Goal: Information Seeking & Learning: Learn about a topic

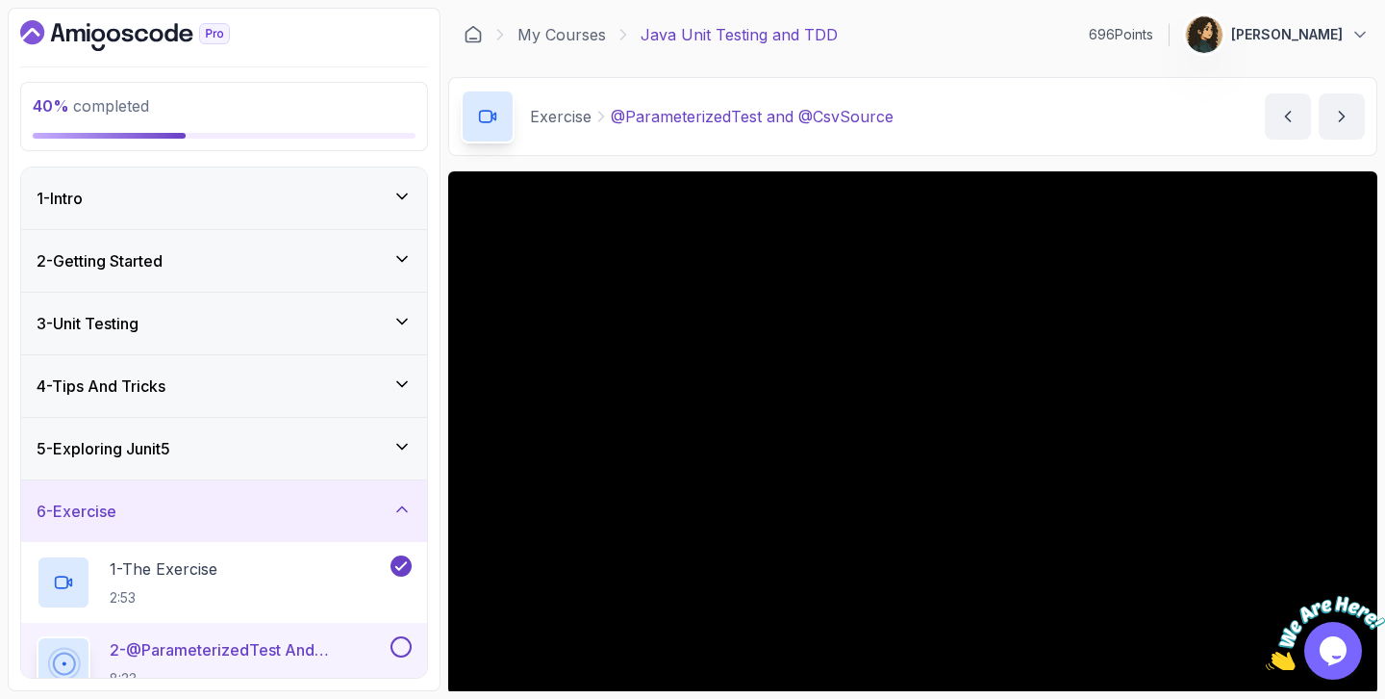
scroll to position [150, 0]
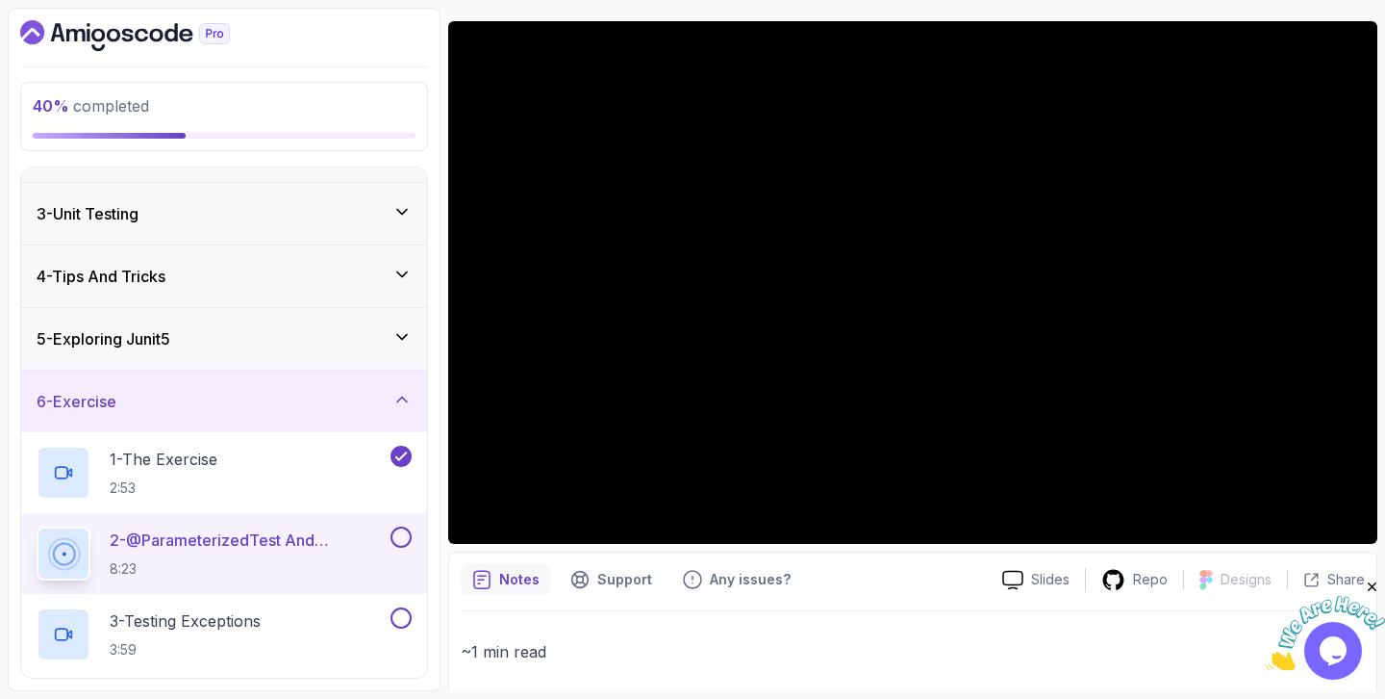
click at [1378, 587] on icon "Close" at bounding box center [1372, 586] width 17 height 17
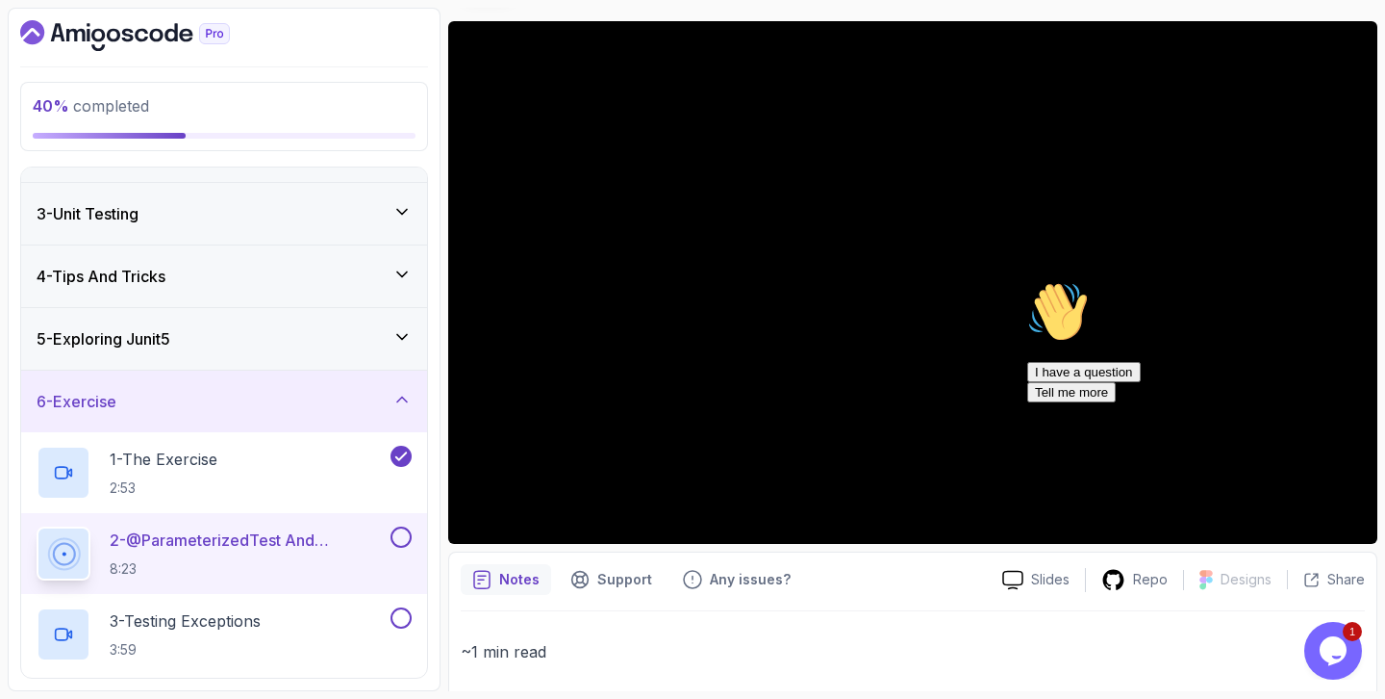
click at [1028, 281] on icon "Chat attention grabber" at bounding box center [1028, 281] width 0 height 0
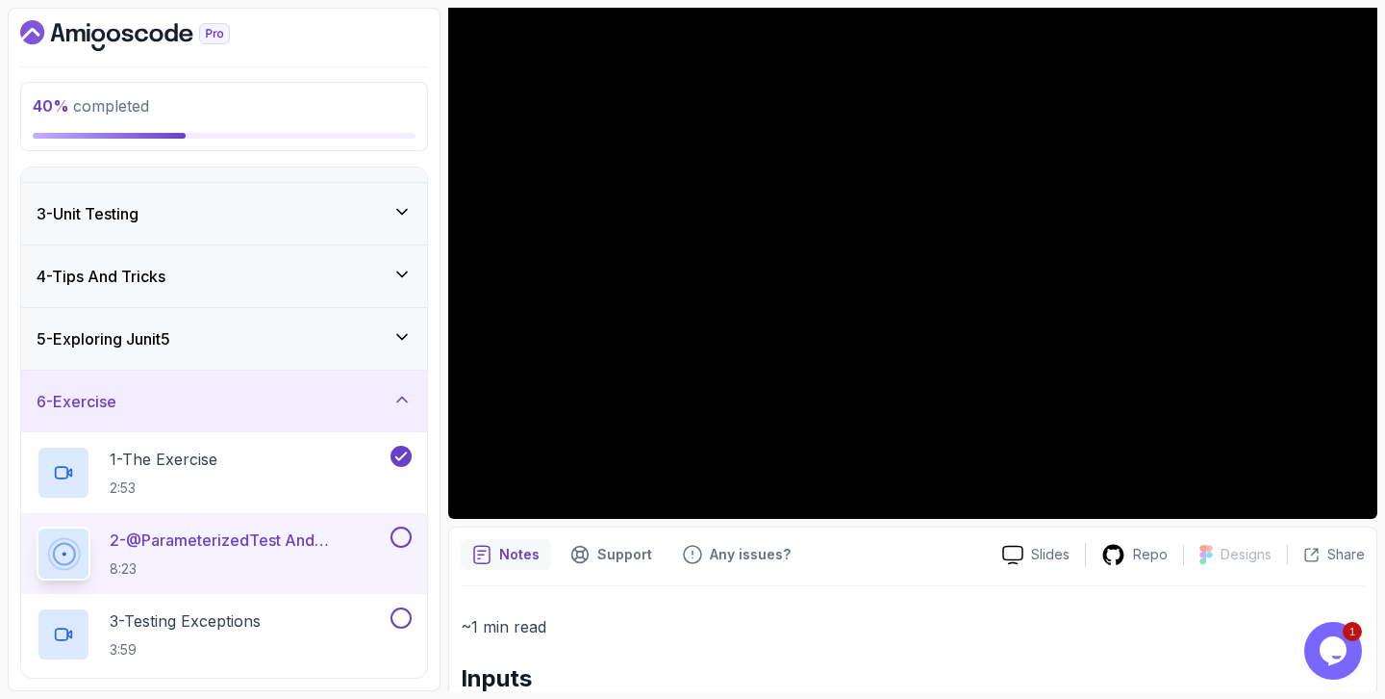
scroll to position [197, 0]
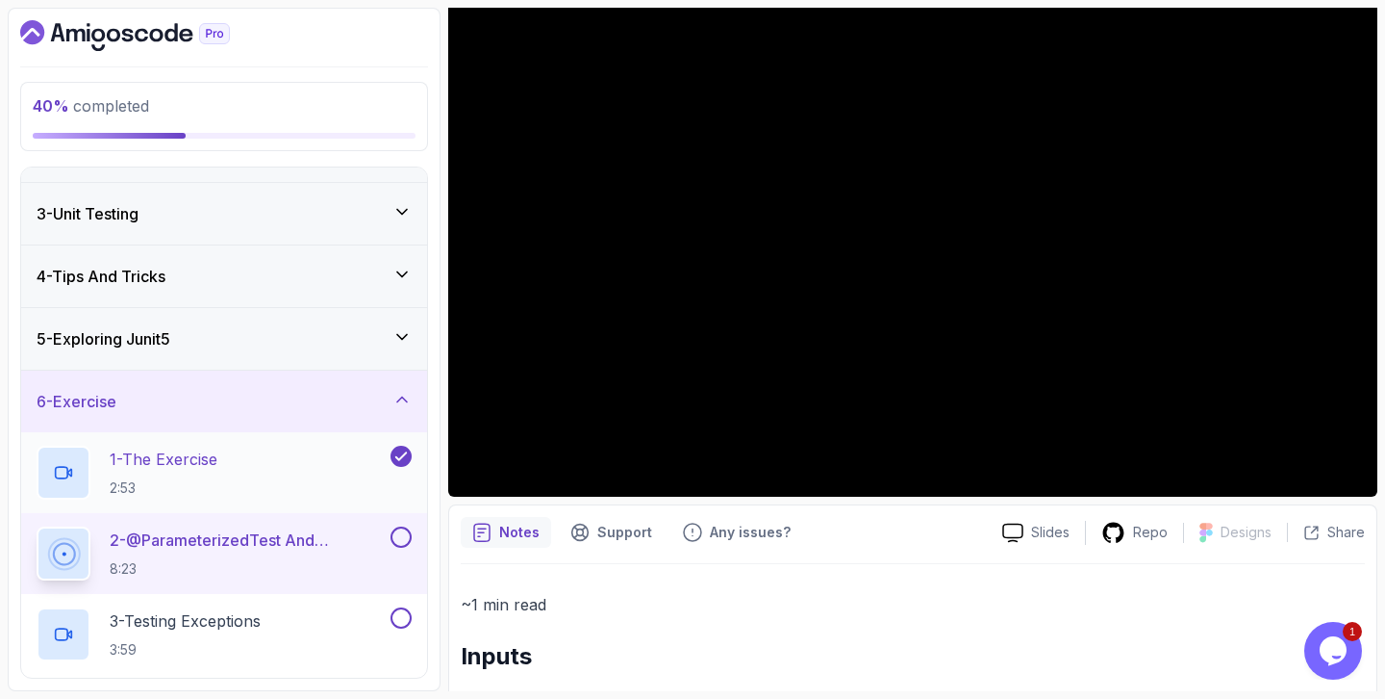
click at [234, 464] on div "1 - The Exercise 2:53" at bounding box center [212, 472] width 350 height 54
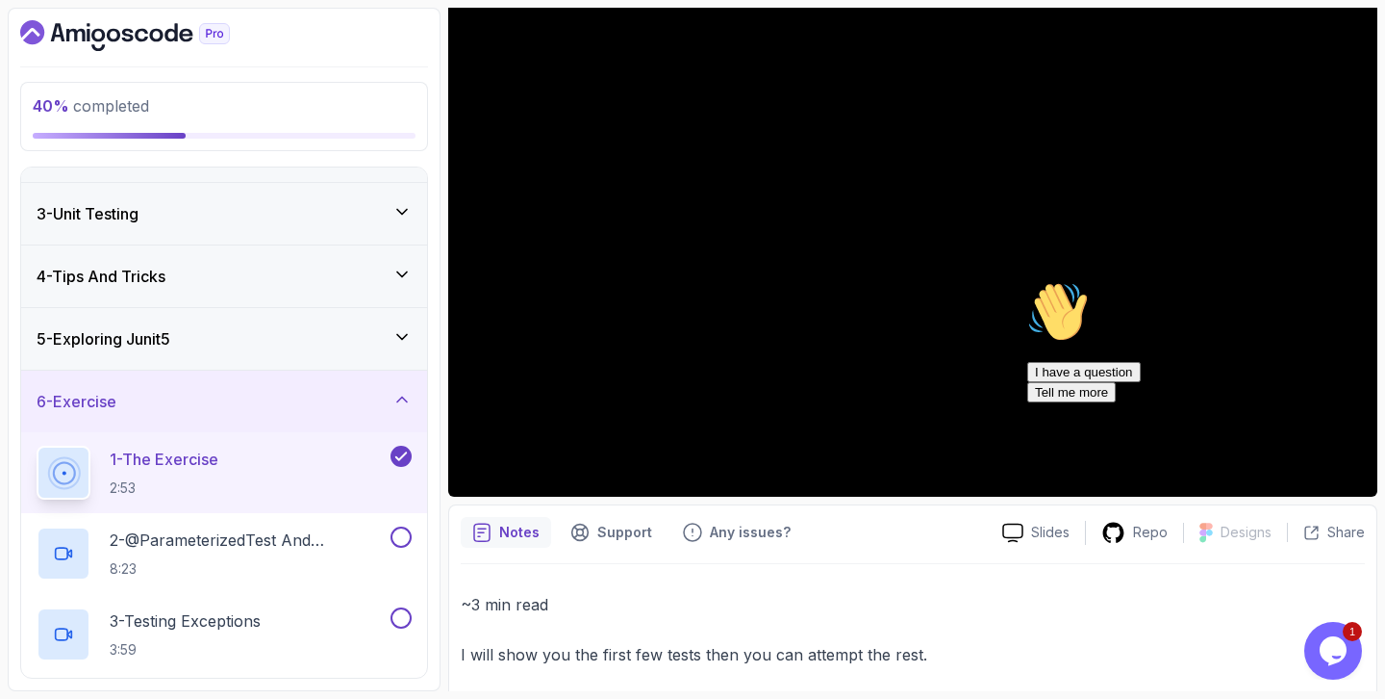
click at [1028, 281] on icon "Chat attention grabber" at bounding box center [1028, 281] width 0 height 0
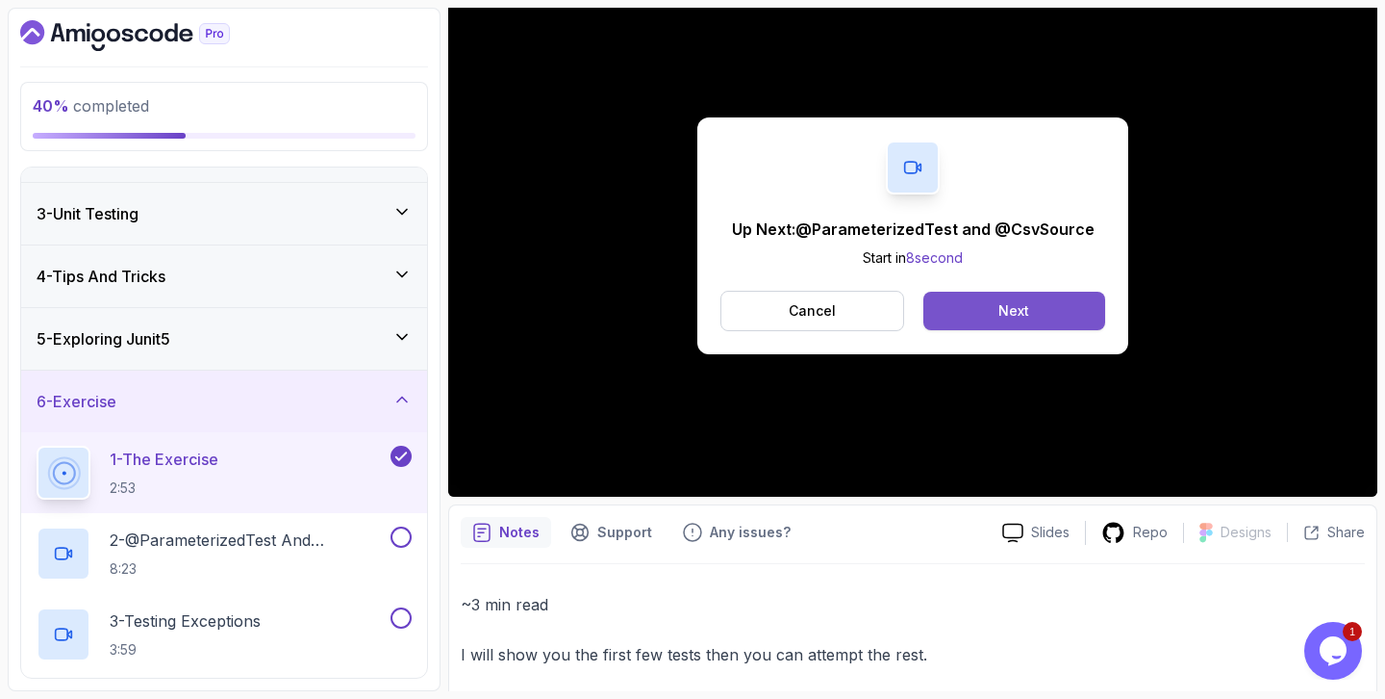
click at [1043, 318] on button "Next" at bounding box center [1015, 311] width 182 height 38
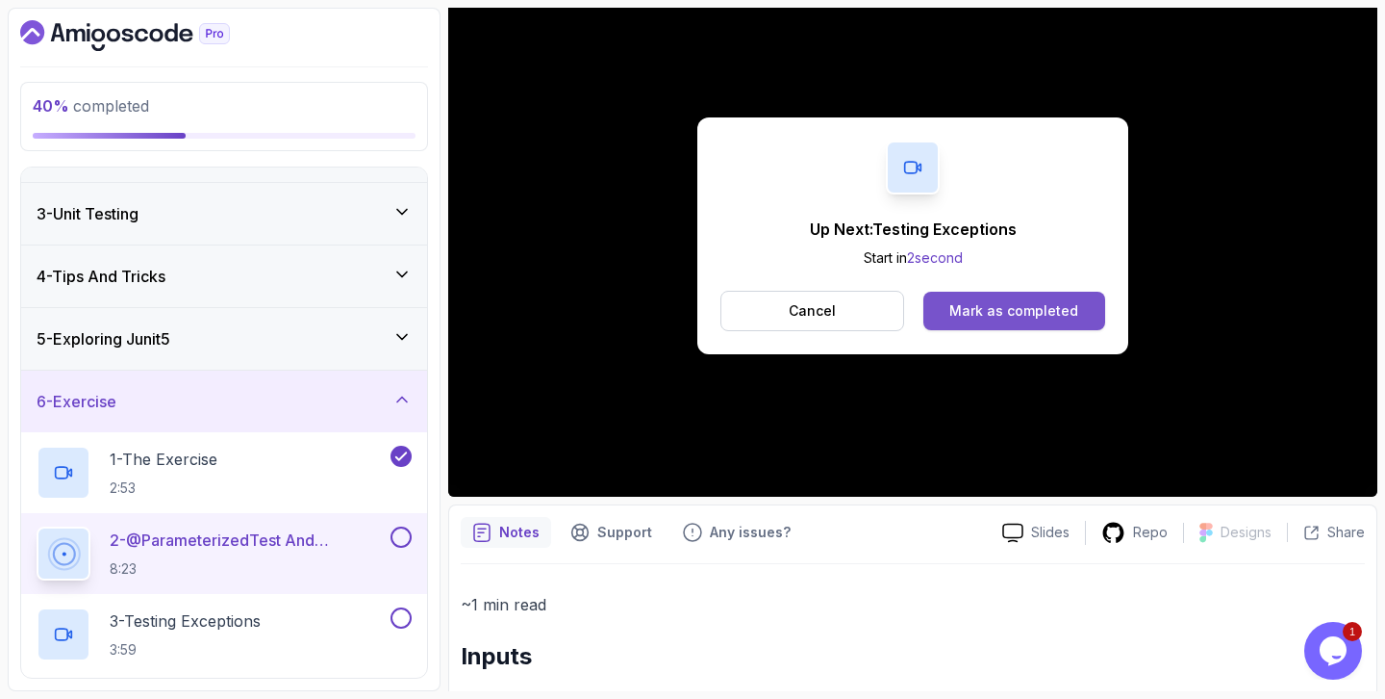
click at [1059, 314] on div "Mark as completed" at bounding box center [1014, 310] width 129 height 19
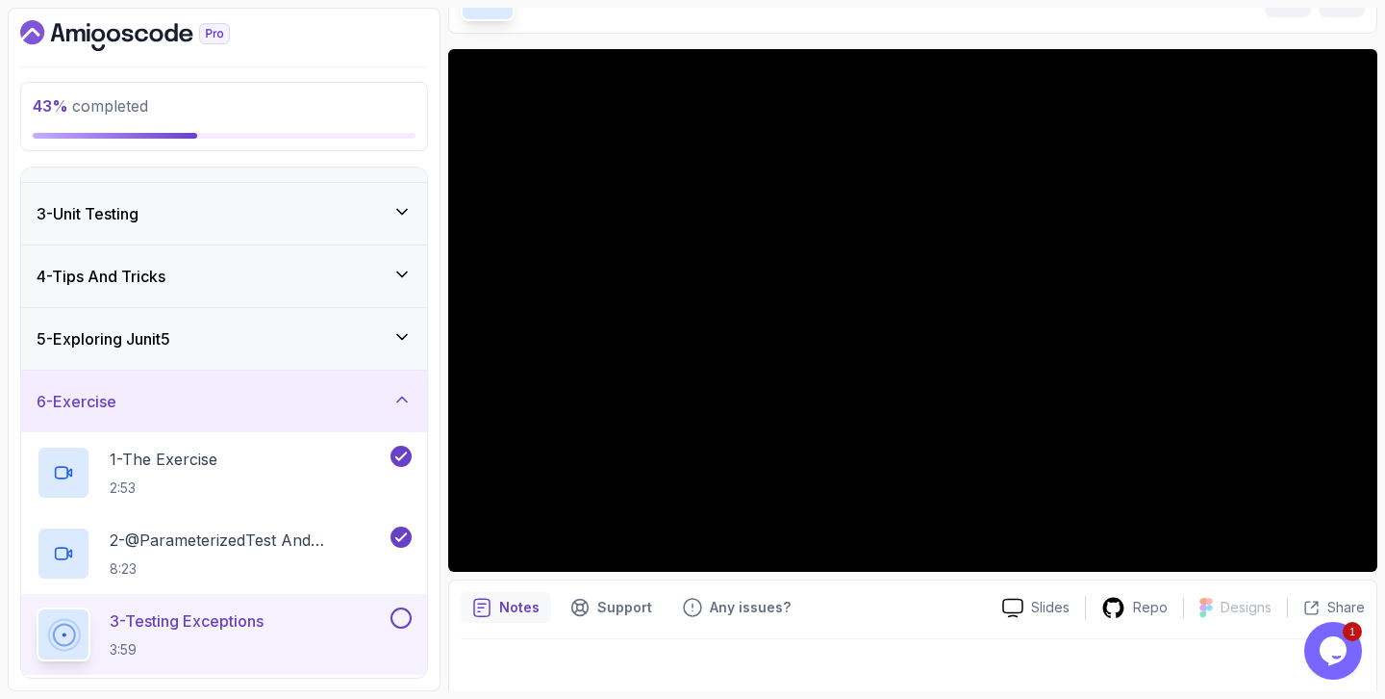
scroll to position [130, 0]
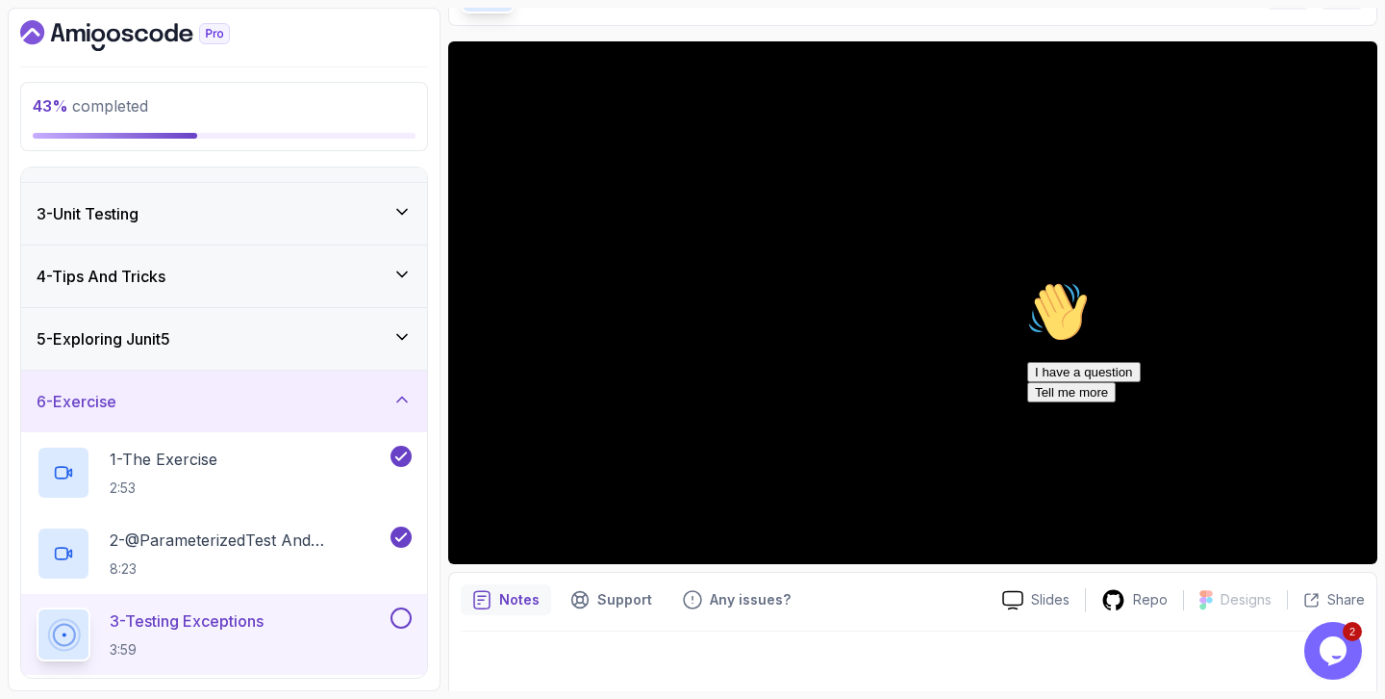
click at [1028, 281] on icon "Chat attention grabber" at bounding box center [1028, 281] width 0 height 0
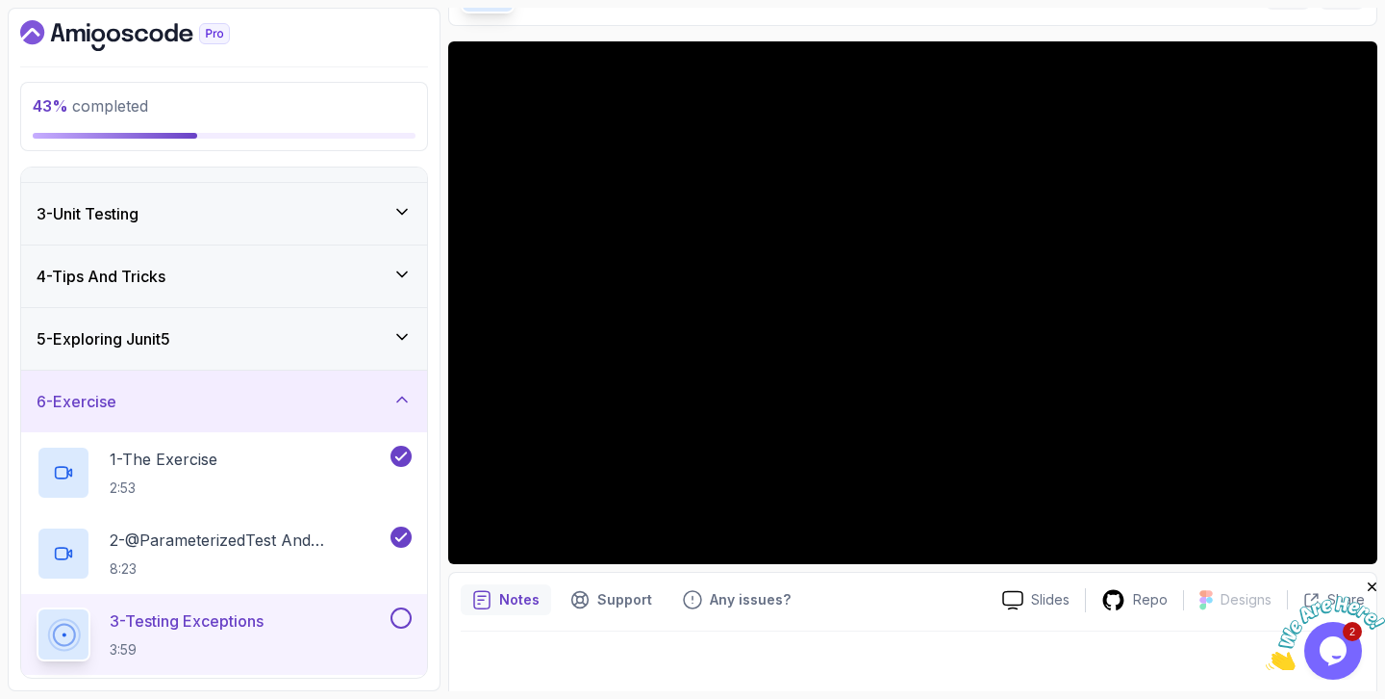
click at [1371, 588] on icon "Close" at bounding box center [1372, 586] width 17 height 17
click at [1331, 648] on icon "$i18n('chat', 'chat_widget')" at bounding box center [1333, 650] width 27 height 29
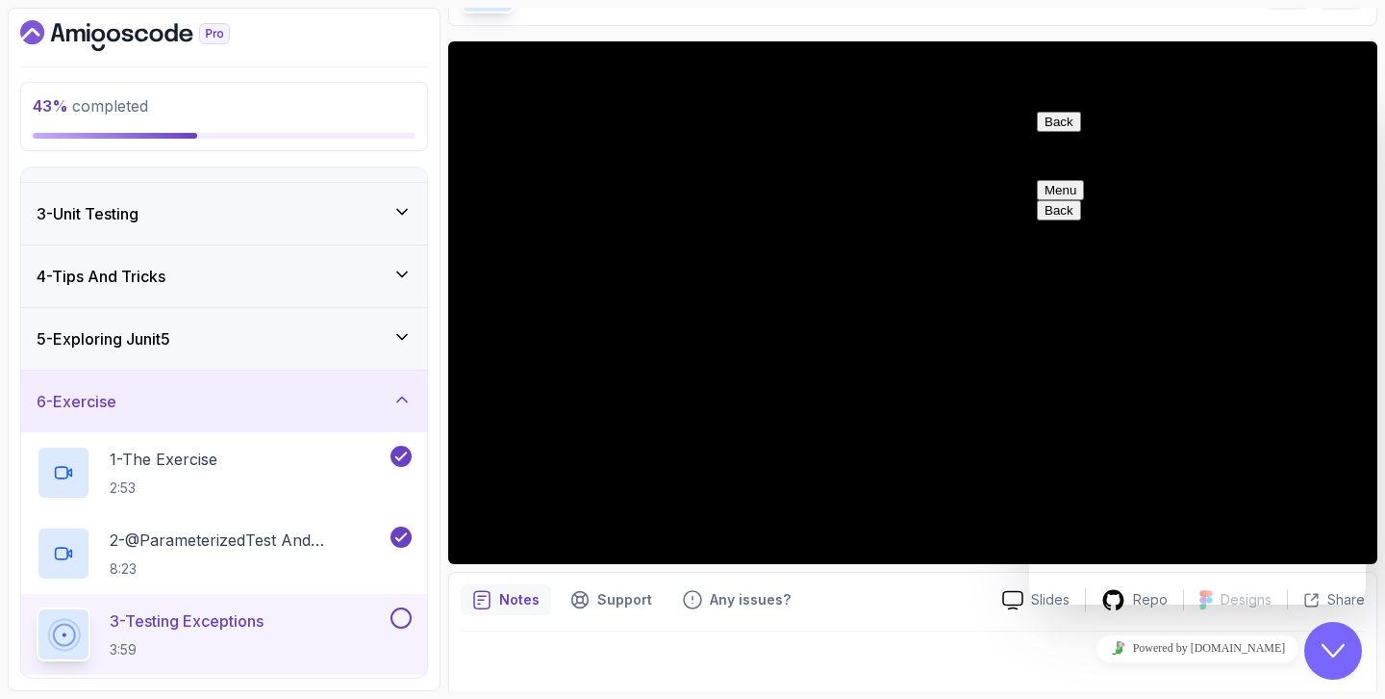
click at [1029, 104] on textarea at bounding box center [1029, 104] width 0 height 0
type textarea "this chat i annoying"
type textarea "\"
click at [1084, 180] on button "Menu" at bounding box center [1060, 190] width 47 height 20
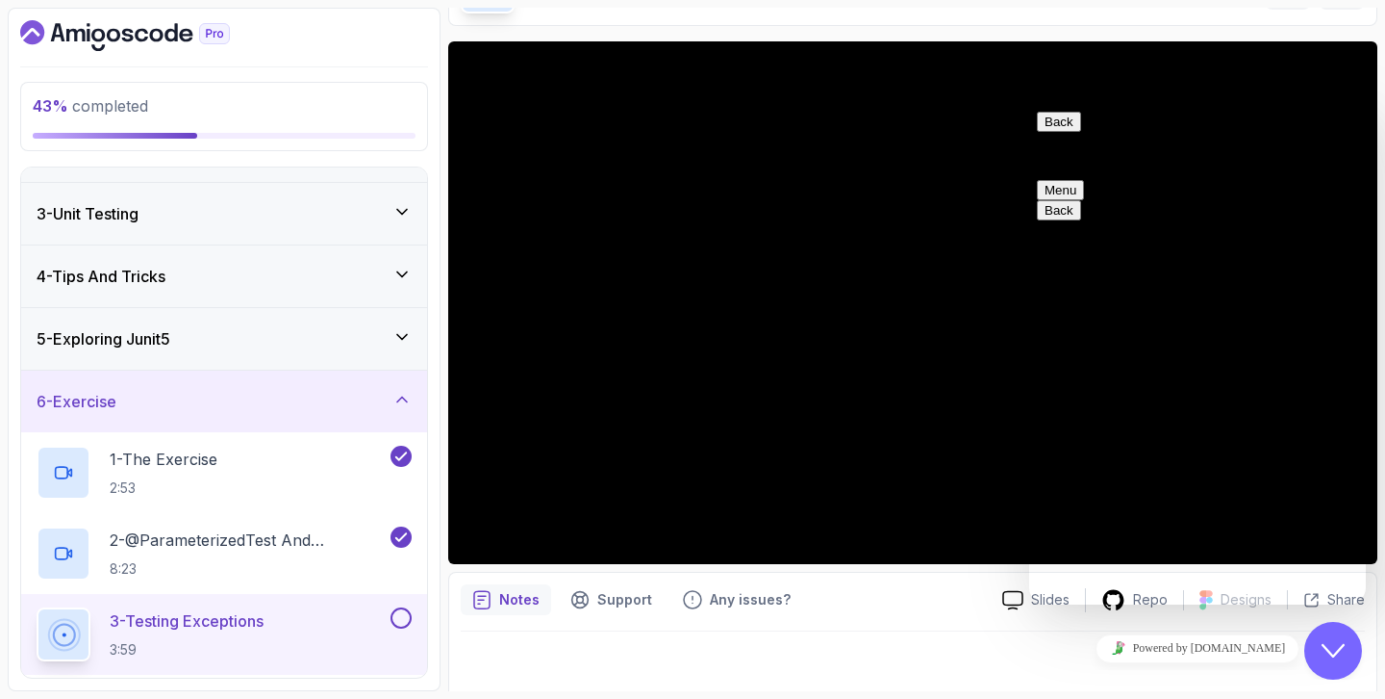
click at [1071, 132] on button "Back" at bounding box center [1059, 122] width 44 height 20
click at [1332, 648] on icon "Close Chat This icon closes the chat window." at bounding box center [1333, 650] width 23 height 23
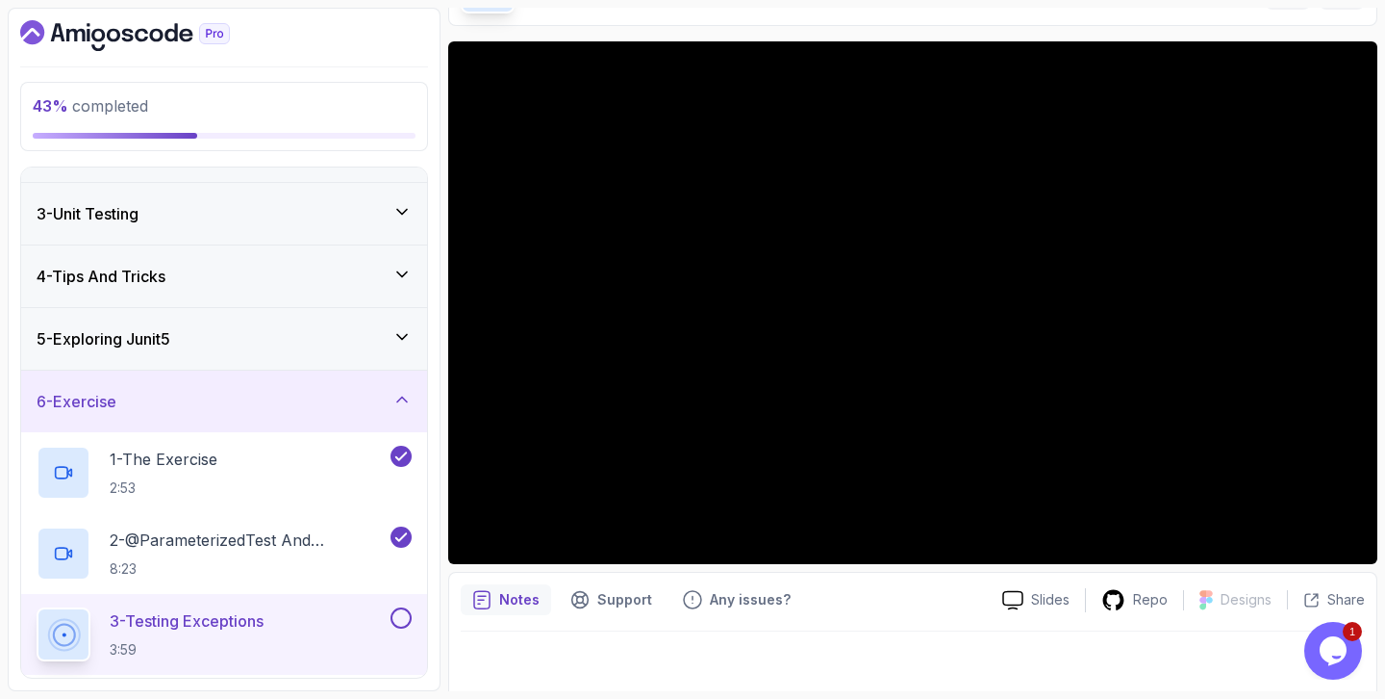
click at [1334, 652] on icon "$i18n('chat', 'chat_widget')" at bounding box center [1333, 650] width 27 height 29
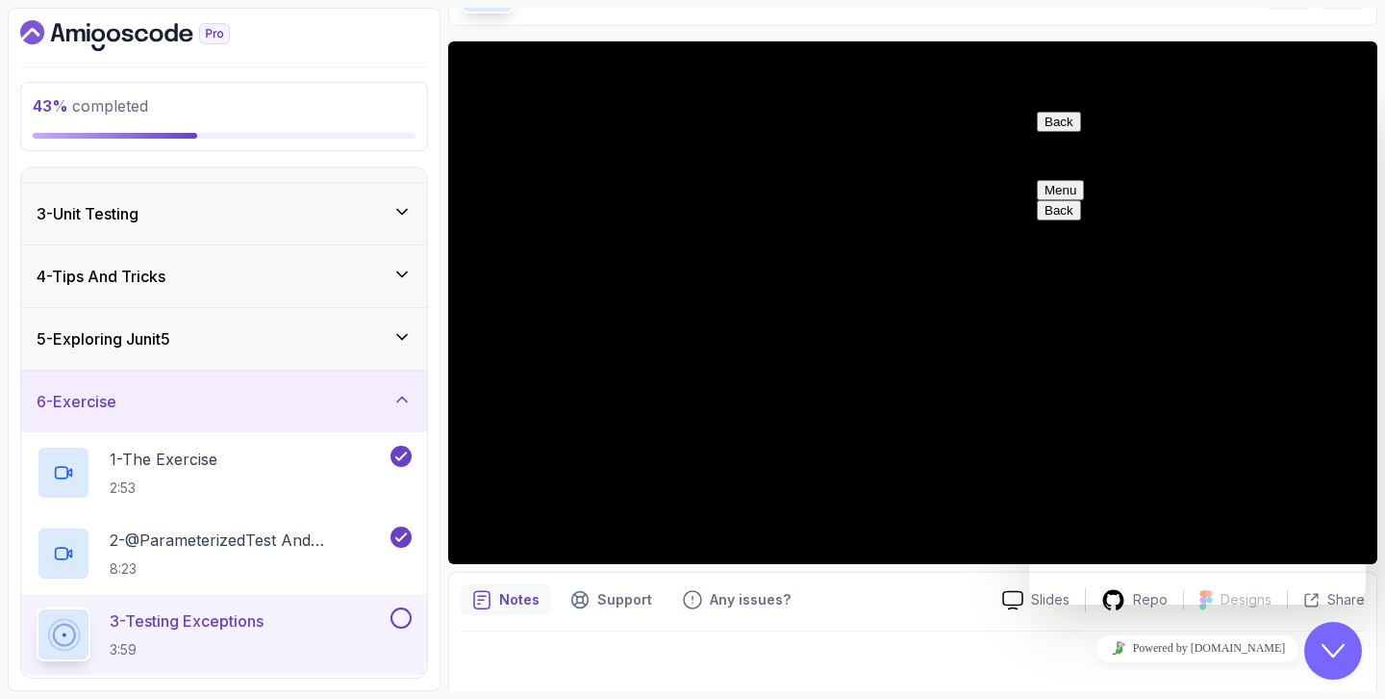
scroll to position [407, 0]
click at [1351, 131] on div "Back Customer Support Menu" at bounding box center [1197, 156] width 321 height 89
click at [1084, 180] on button "Menu" at bounding box center [1060, 190] width 47 height 20
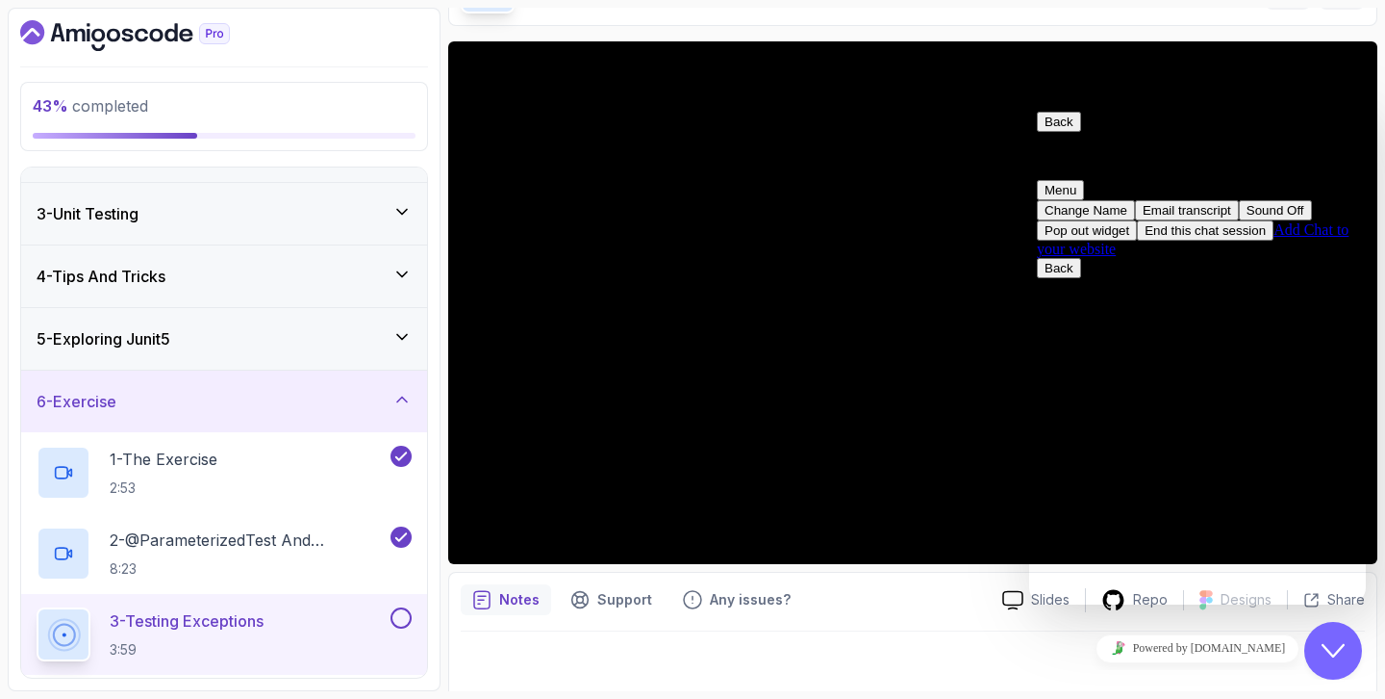
click at [1244, 241] on button "End this chat session" at bounding box center [1205, 230] width 137 height 20
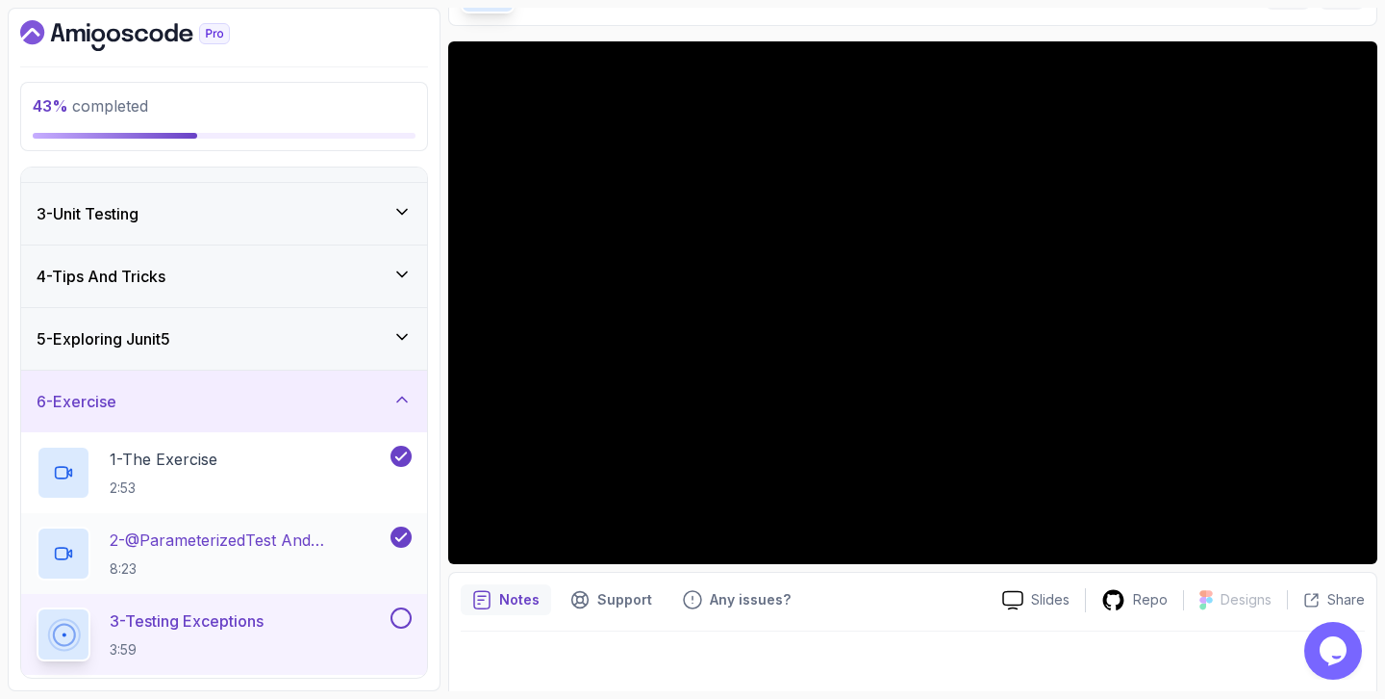
click at [366, 550] on p "2 - @ParameterizedTest and @CsvSource" at bounding box center [248, 539] width 277 height 23
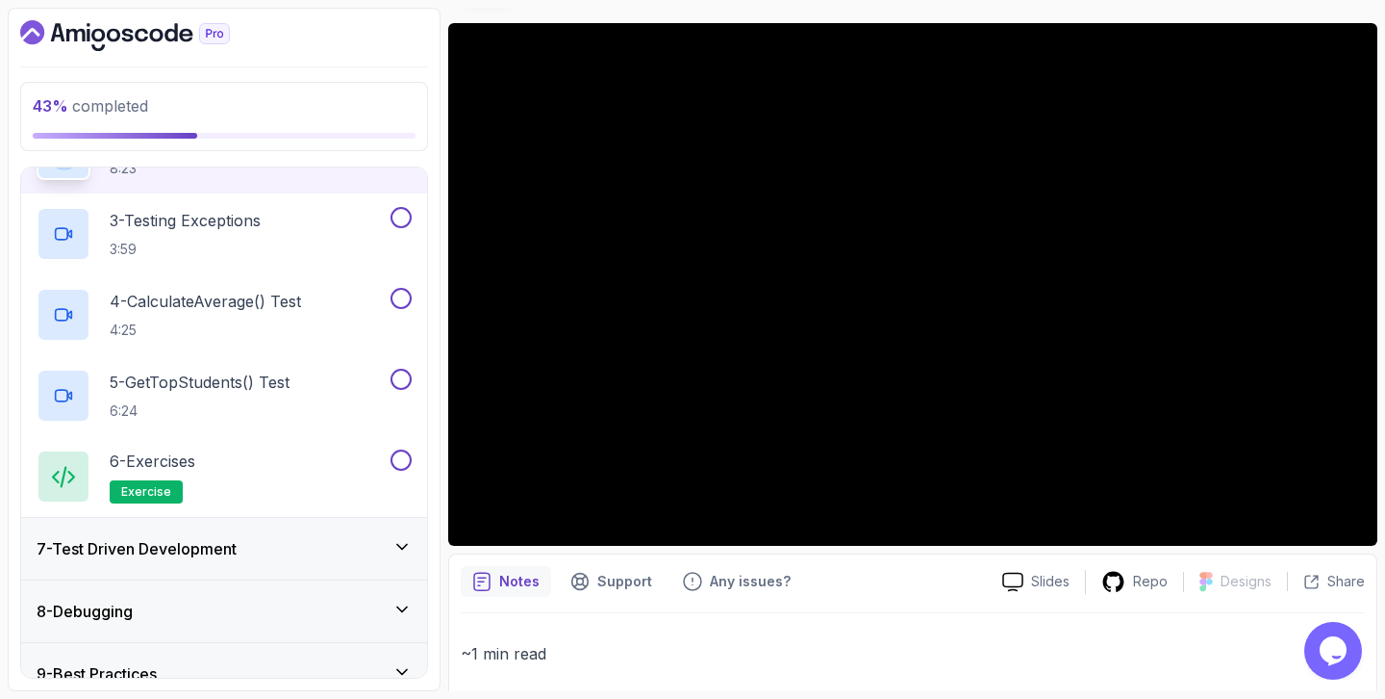
scroll to position [599, 0]
